Goal: Task Accomplishment & Management: Manage account settings

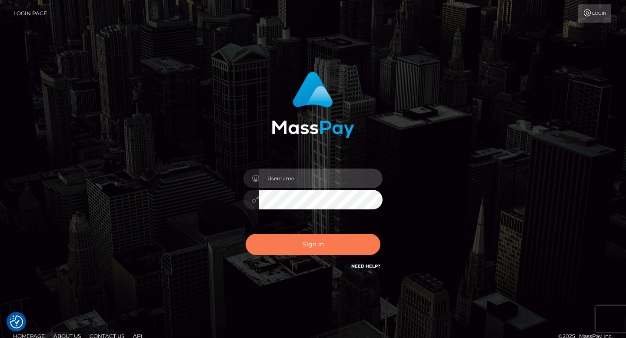
type input "[PERSON_NAME]"
click at [298, 253] on button "Sign in" at bounding box center [313, 244] width 135 height 21
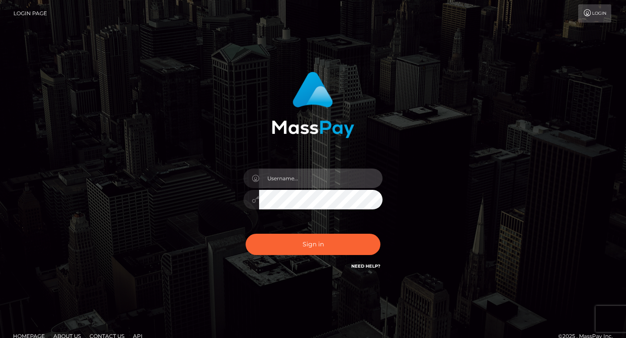
type input "[PERSON_NAME]"
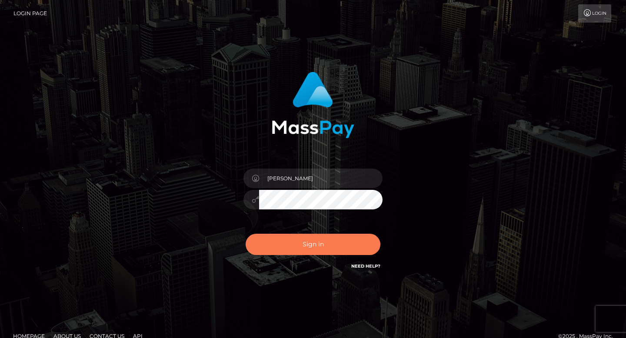
click at [298, 253] on button "Sign in" at bounding box center [313, 244] width 135 height 21
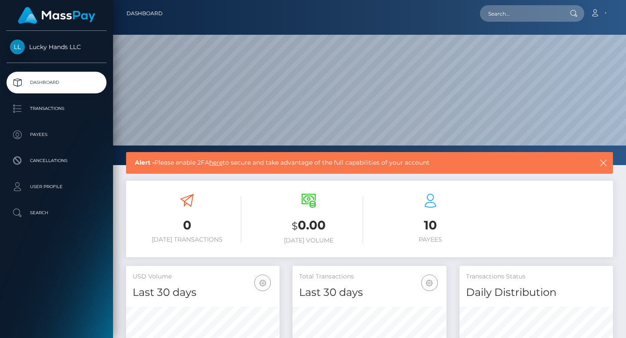
scroll to position [154, 153]
click at [39, 182] on p "User Profile" at bounding box center [56, 186] width 93 height 13
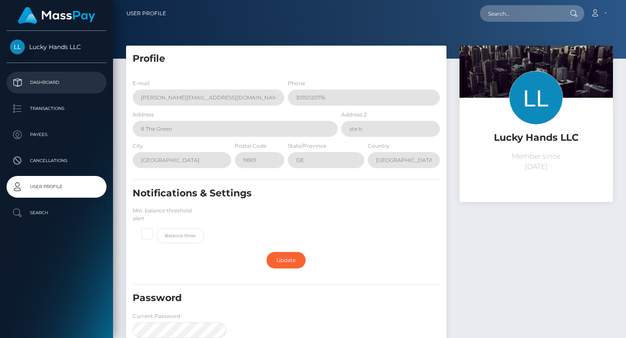
click at [43, 77] on p "Dashboard" at bounding box center [56, 82] width 93 height 13
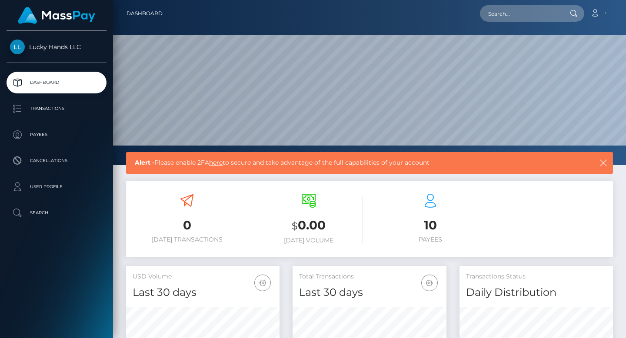
scroll to position [154, 153]
click at [34, 113] on p "Transactions" at bounding box center [56, 108] width 93 height 13
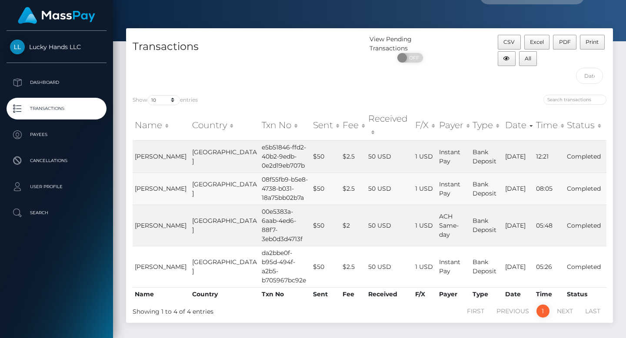
scroll to position [25, 0]
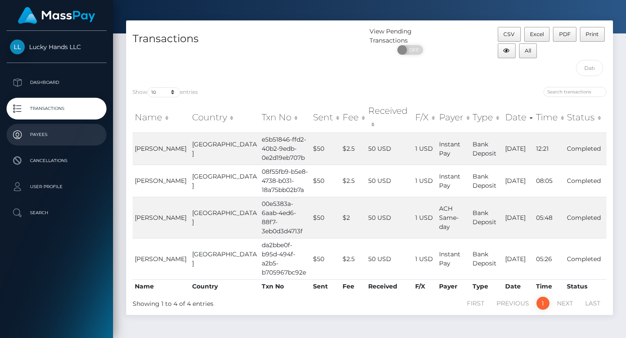
click at [57, 137] on p "Payees" at bounding box center [56, 134] width 93 height 13
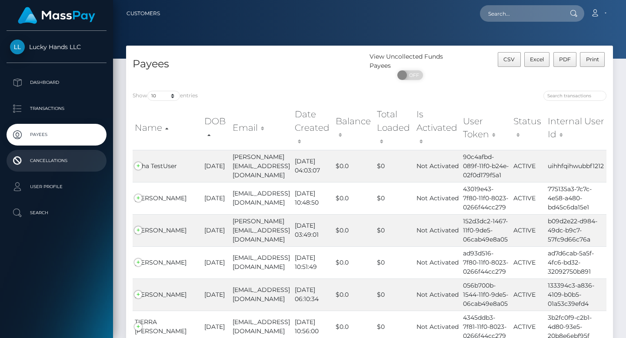
click at [37, 156] on p "Cancellations" at bounding box center [56, 160] width 93 height 13
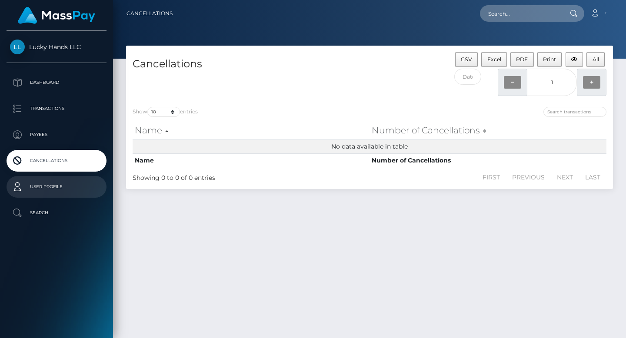
click at [47, 178] on link "User Profile" at bounding box center [57, 187] width 100 height 22
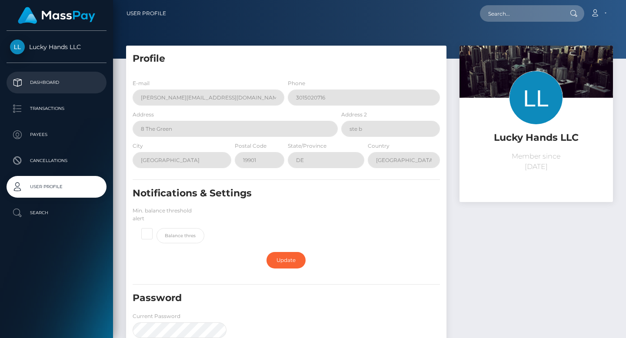
click at [35, 86] on p "Dashboard" at bounding box center [56, 82] width 93 height 13
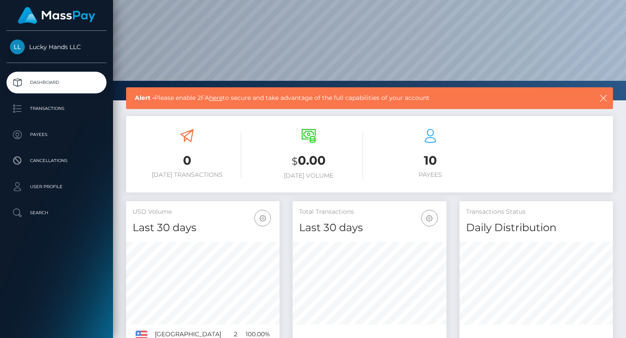
scroll to position [158, 0]
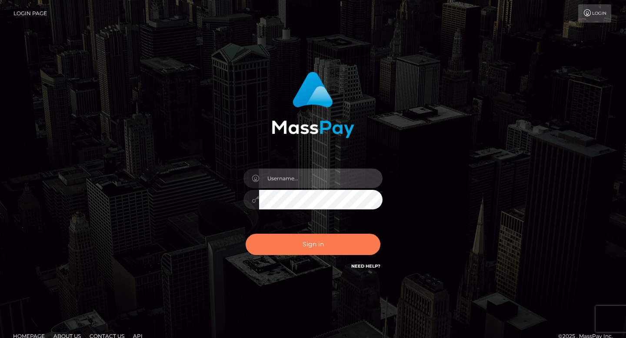
type input "Eddie Corrothers"
click at [305, 242] on button "Sign in" at bounding box center [313, 244] width 135 height 21
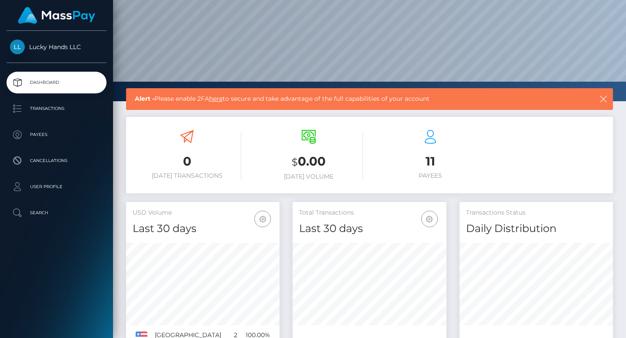
scroll to position [56, 0]
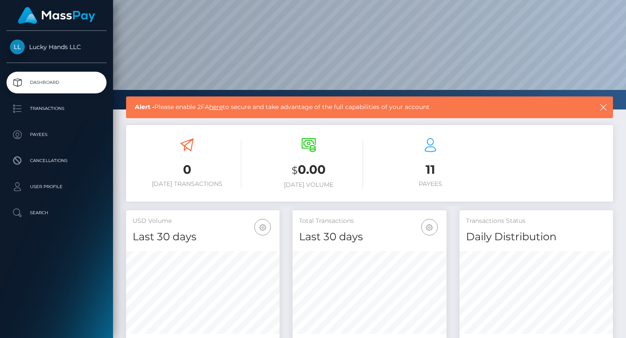
click at [69, 45] on span "Lucky Hands LLC" at bounding box center [57, 47] width 100 height 8
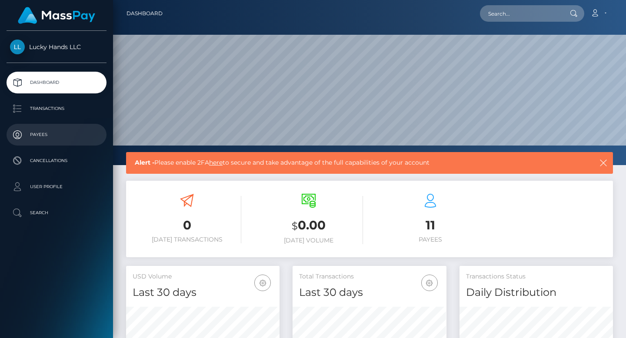
click at [74, 130] on p "Payees" at bounding box center [56, 134] width 93 height 13
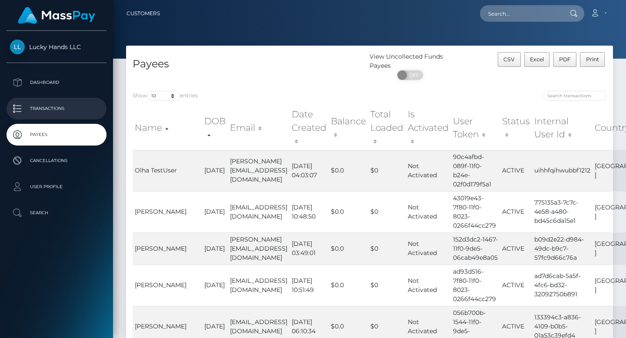
click at [71, 107] on p "Transactions" at bounding box center [56, 108] width 93 height 13
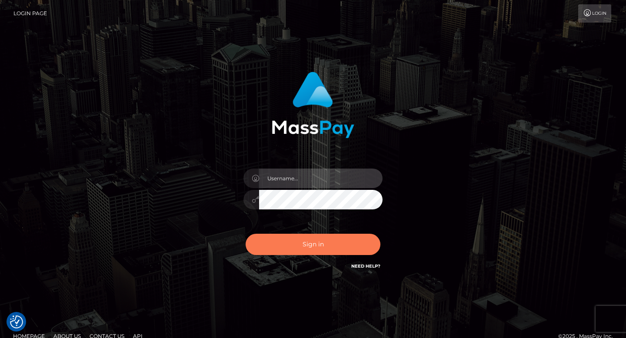
type input "Eddie Corrothers"
click at [300, 243] on button "Sign in" at bounding box center [313, 244] width 135 height 21
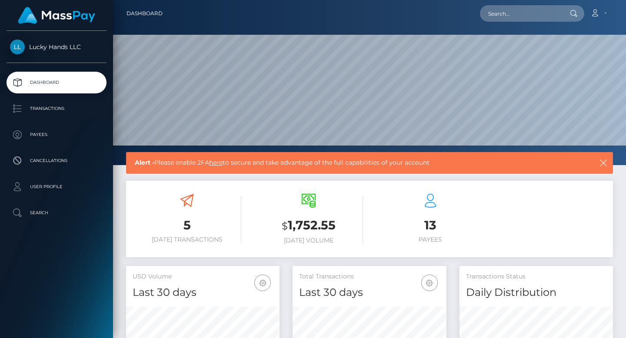
click at [223, 162] on link "here" at bounding box center [215, 163] width 13 height 8
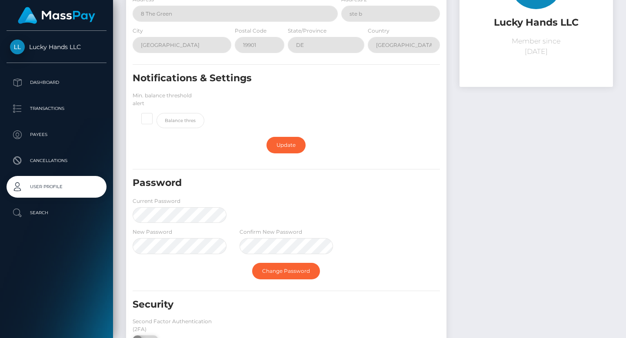
scroll to position [177, 0]
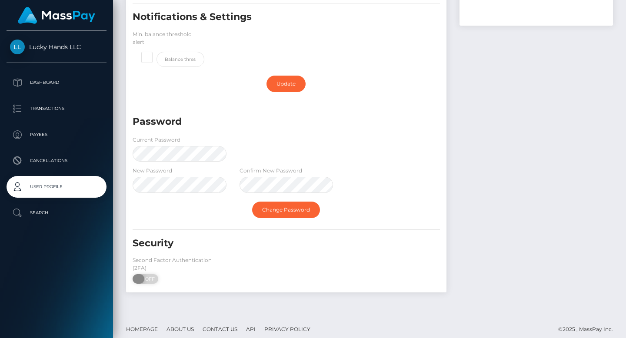
click at [143, 274] on span "OFF" at bounding box center [148, 279] width 22 height 10
checkbox input "true"
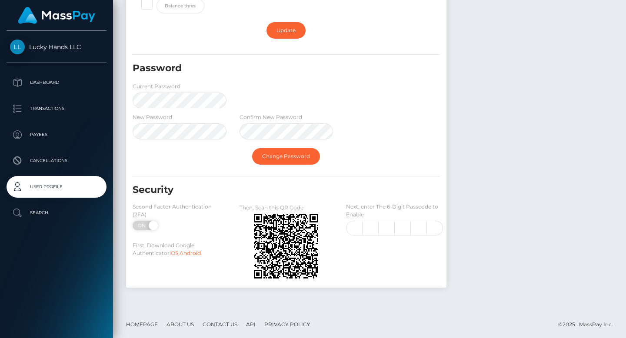
scroll to position [232, 0]
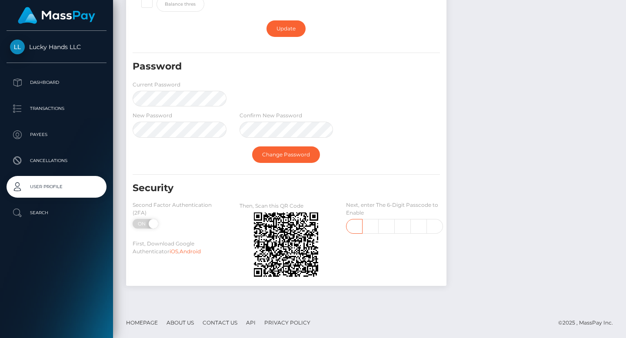
click at [355, 226] on input "text" at bounding box center [354, 226] width 17 height 15
type input "1"
type input "4"
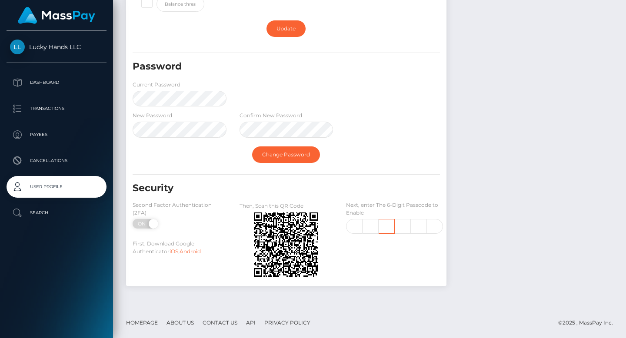
type input "5"
type input "3"
type input "9"
type input "6"
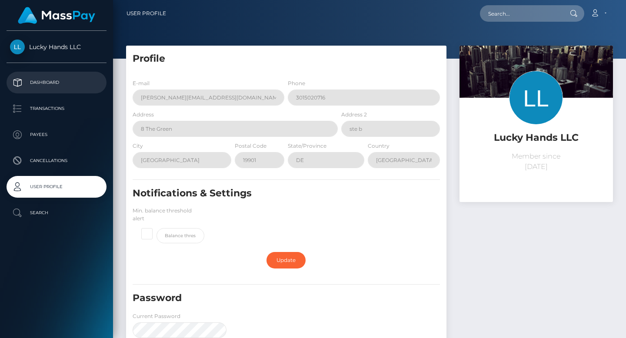
click at [59, 77] on p "Dashboard" at bounding box center [56, 82] width 93 height 13
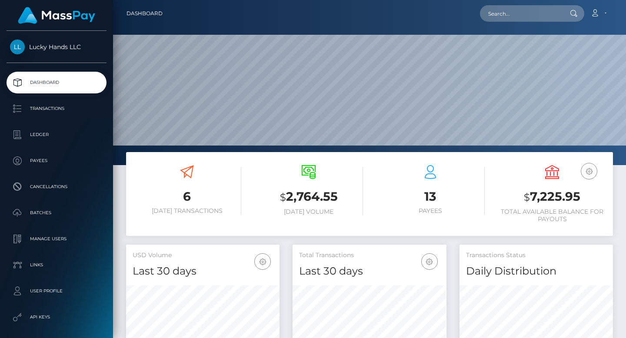
scroll to position [154, 153]
